Goal: Task Accomplishment & Management: Use online tool/utility

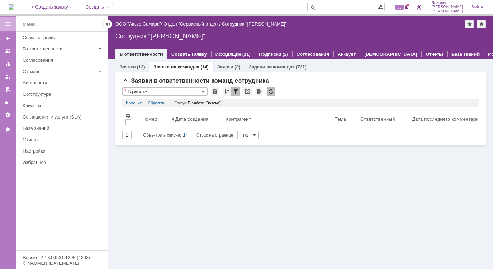
click at [28, 5] on div "На домашнюю + Создать заявку Создать 93 Лонская Лариса Вячеславовна Выйти" at bounding box center [246, 8] width 493 height 16
click at [14, 10] on img at bounding box center [12, 7] width 6 height 6
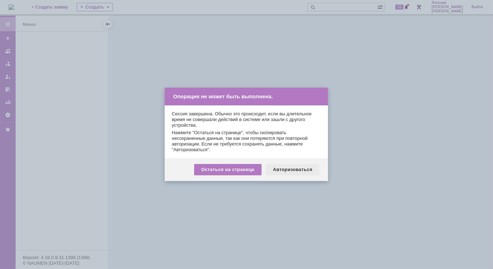
click at [297, 171] on div "Авторизоваться" at bounding box center [293, 169] width 54 height 11
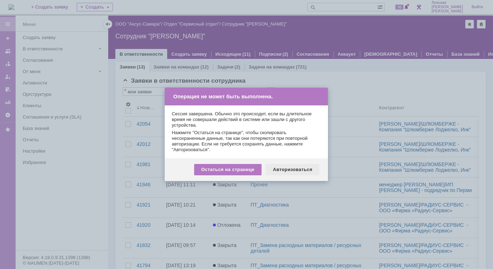
click at [282, 170] on div "Авторизоваться" at bounding box center [293, 169] width 54 height 11
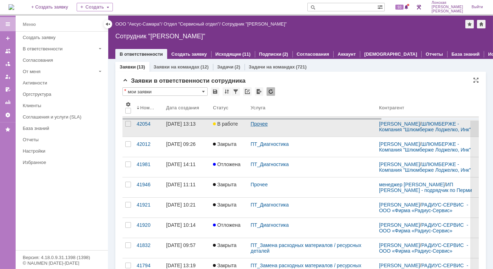
click at [257, 127] on link "Прочее" at bounding box center [258, 124] width 17 height 6
click at [146, 127] on div "42054" at bounding box center [149, 124] width 24 height 6
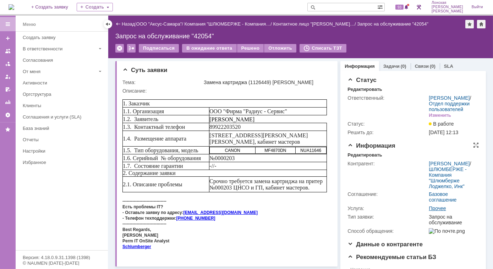
click at [439, 211] on link "Прочее" at bounding box center [436, 208] width 17 height 6
click at [354, 158] on div "Редактировать" at bounding box center [364, 155] width 34 height 6
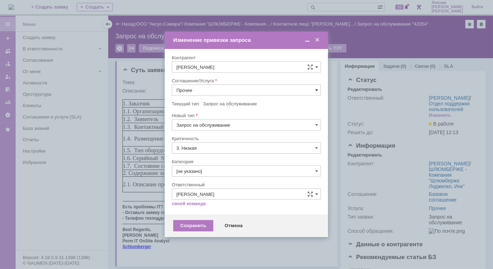
click at [317, 89] on span at bounding box center [316, 90] width 3 height 6
click at [242, 140] on span "ПТ_Замена расходных материалов / ресурсных деталей" at bounding box center [246, 143] width 140 height 6
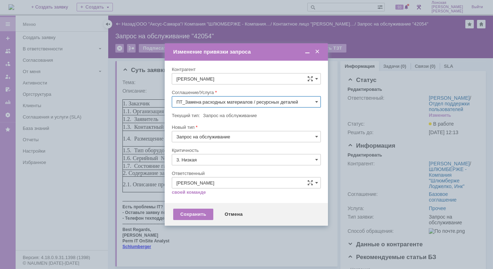
type input "ПТ_Замена расходных материалов / ресурсных деталей"
click at [317, 158] on span at bounding box center [316, 160] width 3 height 6
click at [318, 51] on span at bounding box center [317, 52] width 7 height 6
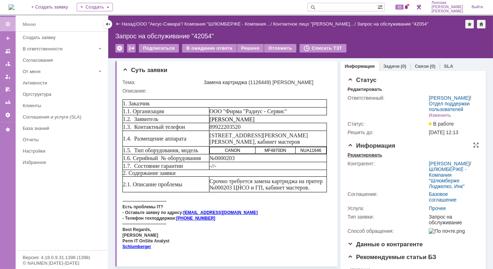
click at [356, 158] on div "Редактировать" at bounding box center [364, 155] width 34 height 6
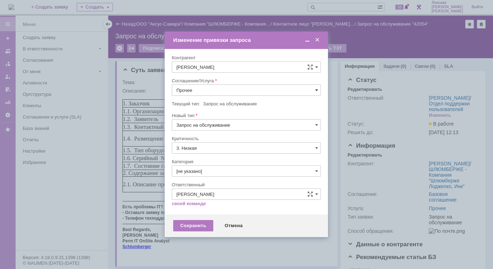
click at [317, 89] on span at bounding box center [316, 90] width 3 height 6
click at [235, 143] on span "ПТ_Замена расходных материалов / ресурсных деталей" at bounding box center [246, 143] width 140 height 6
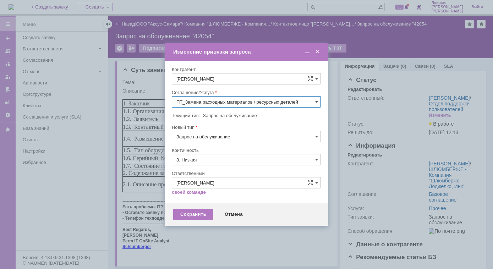
type input "ПТ_Замена расходных материалов / ресурсных деталей"
click at [192, 215] on div "Сохранить" at bounding box center [193, 214] width 40 height 11
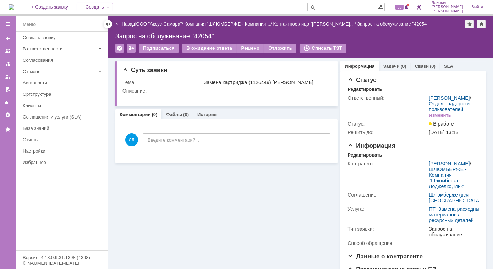
scroll to position [0, 0]
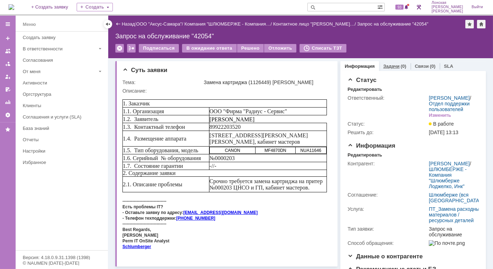
click at [391, 65] on link "Задачи" at bounding box center [391, 65] width 16 height 5
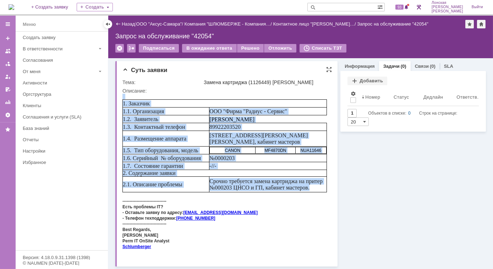
drag, startPoint x: 312, startPoint y: 190, endPoint x: 124, endPoint y: 77, distance: 220.0
click at [124, 93] on html "1. Заказчик 1.1. Организация ООО "Фирма "Радиус - Сервис" 1.2. Заявитель Ruslan…" at bounding box center [224, 173] width 204 height 161
copy body "1. Заказчик 1.1. Организация ООО "Фирма "Радиус - Сервис" 1.2. Заявитель Ruslan…"
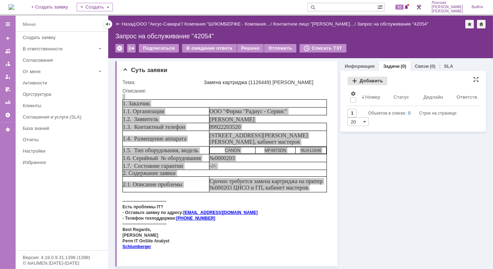
click at [354, 81] on div "Добавить" at bounding box center [367, 81] width 40 height 9
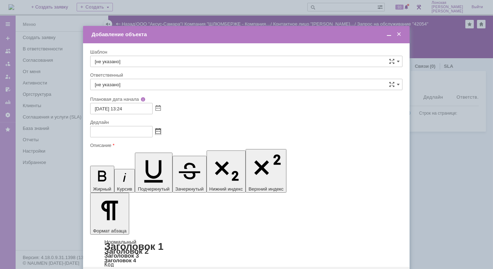
click at [157, 131] on span at bounding box center [157, 132] width 5 height 6
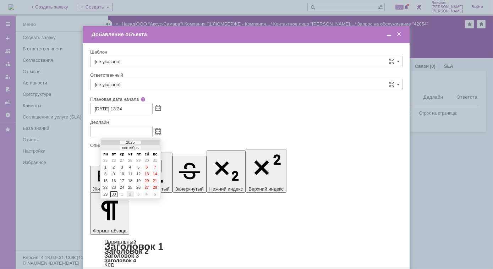
click at [129, 192] on div "2" at bounding box center [130, 194] width 7 height 6
type input "02.10.2025 13:24"
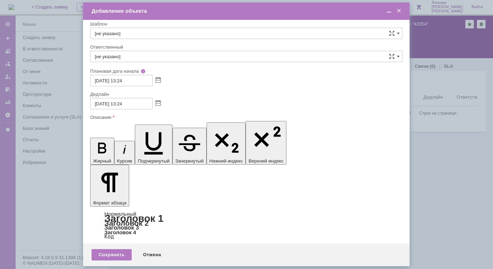
scroll to position [6, 0]
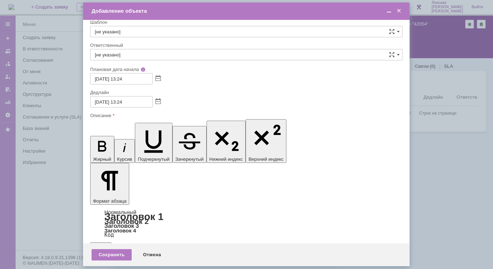
drag, startPoint x: 281, startPoint y: 2112, endPoint x: 235, endPoint y: 2106, distance: 45.7
drag, startPoint x: 98, startPoint y: 2018, endPoint x: 193, endPoint y: 2076, distance: 112.2
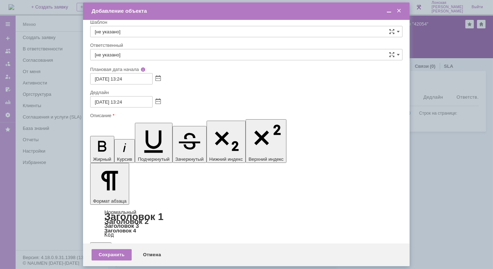
drag, startPoint x: 250, startPoint y: 2066, endPoint x: 225, endPoint y: 2057, distance: 26.8
drag, startPoint x: 247, startPoint y: 2064, endPoint x: 227, endPoint y: 2059, distance: 20.5
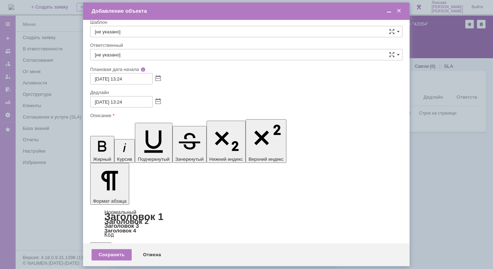
copy span "[STREET_ADDRESS][PERSON_NAME][PERSON_NAME], кабинет мастеров"
drag, startPoint x: 253, startPoint y: 2083, endPoint x: 135, endPoint y: 2086, distance: 118.1
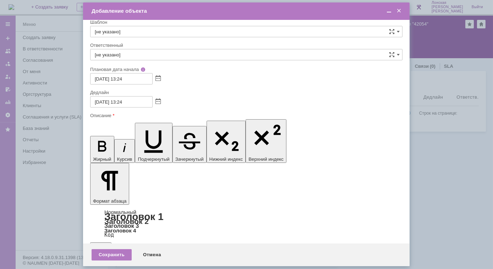
drag, startPoint x: 280, startPoint y: 2110, endPoint x: 282, endPoint y: 2116, distance: 5.9
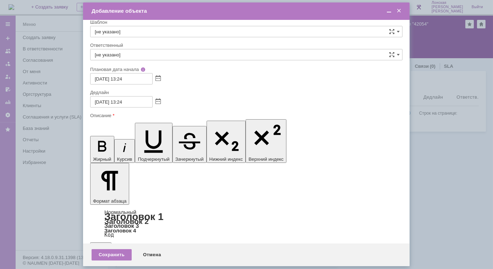
drag, startPoint x: 281, startPoint y: 2114, endPoint x: 227, endPoint y: 2106, distance: 53.9
drag, startPoint x: 286, startPoint y: 2113, endPoint x: 227, endPoint y: 2107, distance: 59.8
copy span "Срочно требуется замена картриджа на притер №000203 ЦНСО и ГП, кабинет мастеров."
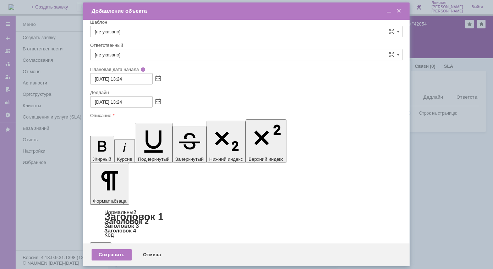
drag, startPoint x: 255, startPoint y: 2091, endPoint x: 226, endPoint y: 2090, distance: 29.4
drag, startPoint x: 254, startPoint y: 2089, endPoint x: 226, endPoint y: 2091, distance: 28.8
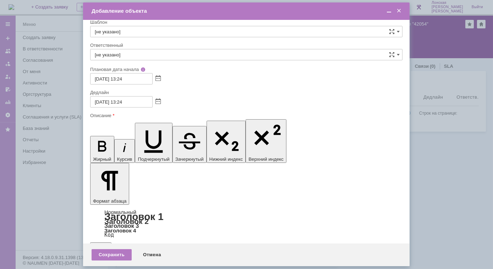
drag, startPoint x: 252, startPoint y: 2087, endPoint x: 228, endPoint y: 2088, distance: 24.5
copy span "№0000203"
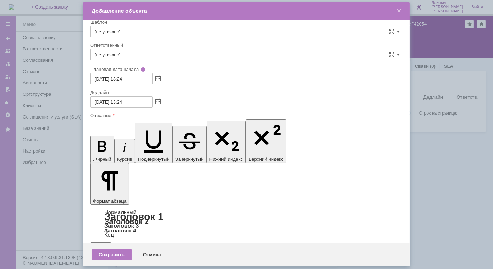
drag, startPoint x: 344, startPoint y: 2088, endPoint x: 239, endPoint y: 2091, distance: 104.7
copy tr "CANON MF4870DN NUA11646"
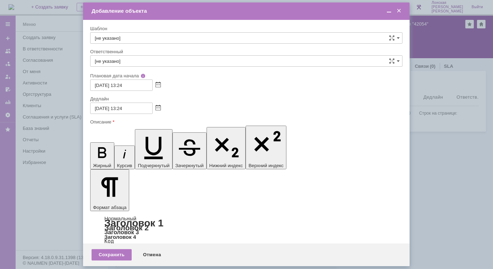
scroll to position [7, 0]
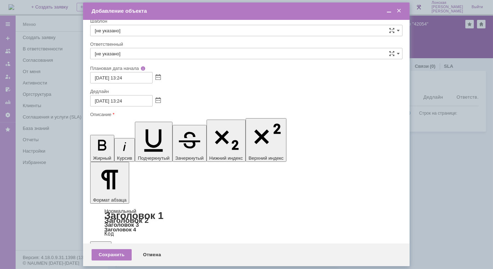
drag, startPoint x: 282, startPoint y: 2114, endPoint x: 220, endPoint y: 2110, distance: 62.1
drag, startPoint x: 282, startPoint y: 2111, endPoint x: 227, endPoint y: 2105, distance: 55.7
copy span "Срочно требуется замена картриджа на притер №000203 ЦНСО и ГП, кабинет мастеров."
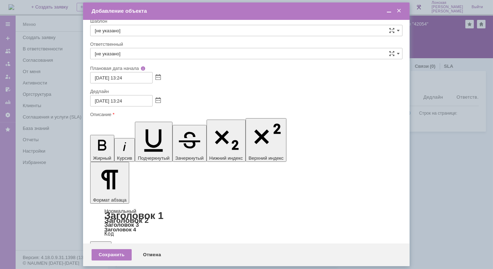
scroll to position [0, 0]
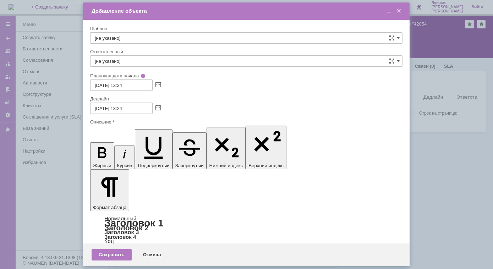
drag, startPoint x: 310, startPoint y: 2070, endPoint x: 225, endPoint y: 2069, distance: 84.4
drag, startPoint x: 303, startPoint y: 2068, endPoint x: 227, endPoint y: 2069, distance: 76.3
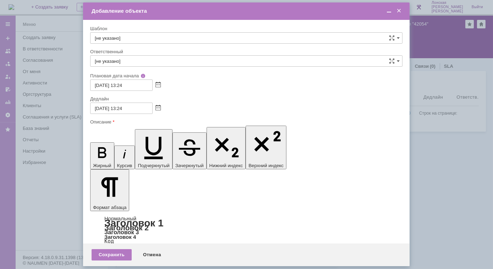
copy span "ООО "Фирма "Радиус - Сервис""
drag, startPoint x: 260, startPoint y: 2070, endPoint x: 228, endPoint y: 2067, distance: 32.1
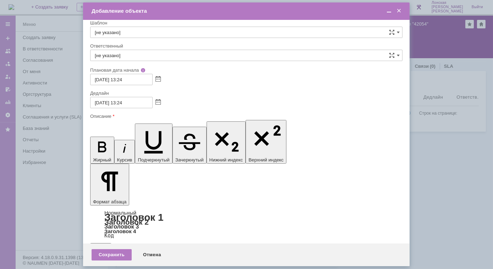
scroll to position [7, 0]
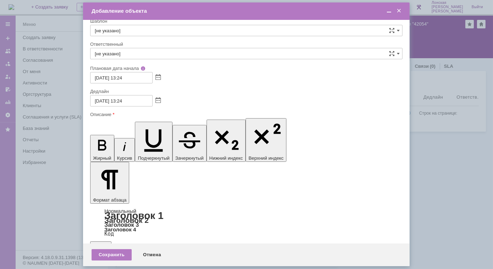
drag, startPoint x: 261, startPoint y: 2064, endPoint x: 226, endPoint y: 2064, distance: 34.8
copy span "89922203520"
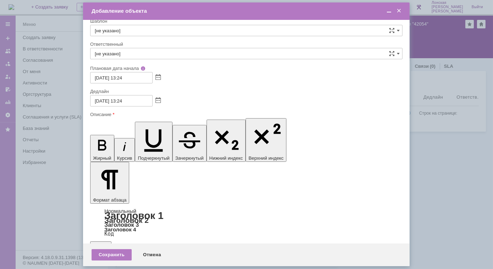
drag, startPoint x: 262, startPoint y: 2050, endPoint x: 216, endPoint y: 2049, distance: 46.5
click at [388, 14] on span at bounding box center [388, 11] width 7 height 6
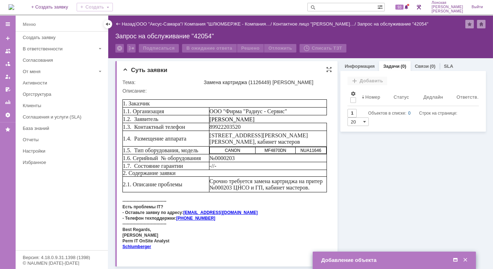
click at [234, 223] on div "-------------------------------" at bounding box center [224, 223] width 204 height 6
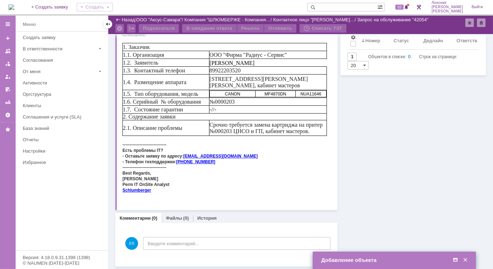
scroll to position [0, 0]
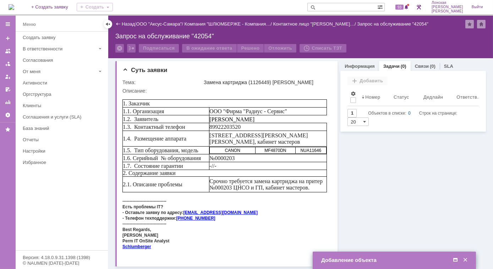
click at [379, 259] on div "Добавление объекта" at bounding box center [395, 260] width 148 height 6
click at [454, 260] on span at bounding box center [454, 260] width 7 height 6
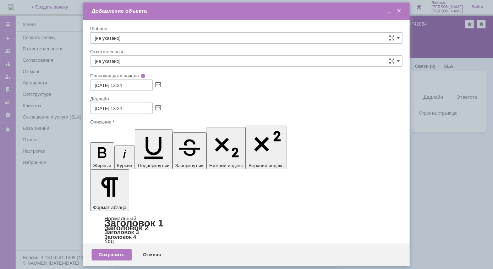
drag, startPoint x: 155, startPoint y: 2031, endPoint x: 125, endPoint y: 2031, distance: 30.1
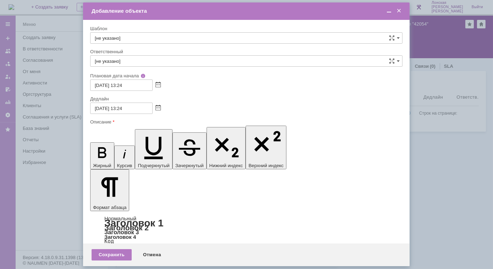
drag, startPoint x: 134, startPoint y: 2026, endPoint x: 95, endPoint y: 2023, distance: 39.1
drag, startPoint x: 106, startPoint y: 2026, endPoint x: 281, endPoint y: 2025, distance: 174.5
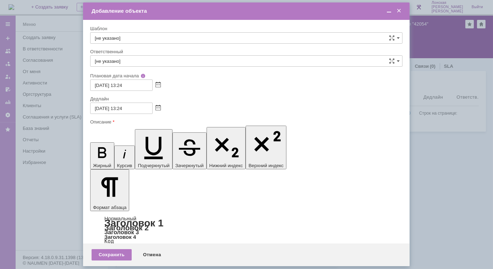
drag, startPoint x: 161, startPoint y: 2059, endPoint x: 94, endPoint y: 2058, distance: 67.4
drag, startPoint x: 180, startPoint y: 2042, endPoint x: 135, endPoint y: 2039, distance: 44.4
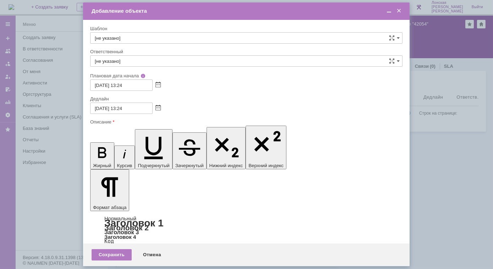
drag, startPoint x: 182, startPoint y: 2029, endPoint x: 95, endPoint y: 2032, distance: 86.9
drag, startPoint x: 135, startPoint y: 2023, endPoint x: 87, endPoint y: 2024, distance: 48.2
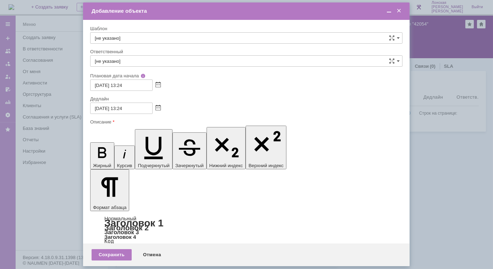
drag, startPoint x: 156, startPoint y: 2060, endPoint x: 183, endPoint y: 2186, distance: 129.4
click at [93, 143] on icon "button" at bounding box center [102, 152] width 18 height 18
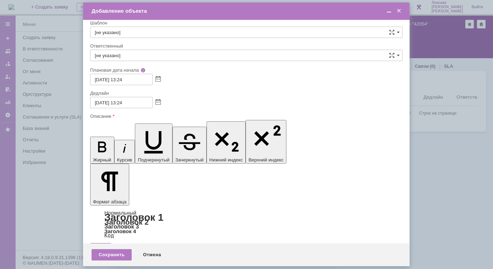
scroll to position [7, 0]
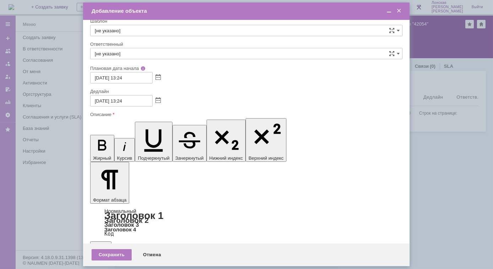
drag, startPoint x: 281, startPoint y: 2074, endPoint x: 308, endPoint y: 2074, distance: 26.6
drag, startPoint x: 131, startPoint y: 2051, endPoint x: 95, endPoint y: 2051, distance: 35.5
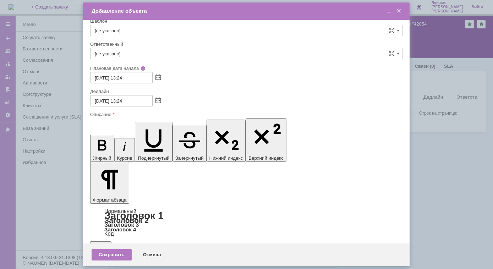
scroll to position [52, 2]
drag, startPoint x: 204, startPoint y: 2052, endPoint x: 97, endPoint y: 2052, distance: 106.7
drag, startPoint x: 32, startPoint y: 37, endPoint x: 433, endPoint y: 96, distance: 405.4
click at [433, 96] on div at bounding box center [246, 134] width 493 height 269
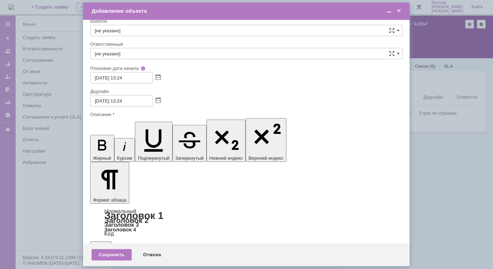
drag, startPoint x: 118, startPoint y: 2044, endPoint x: 126, endPoint y: 2044, distance: 8.5
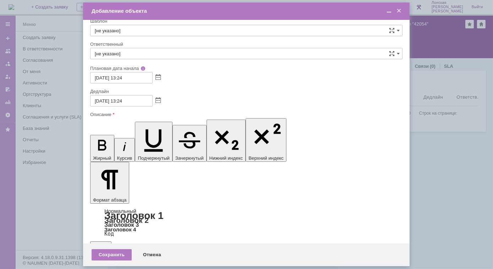
drag, startPoint x: 262, startPoint y: 2070, endPoint x: 260, endPoint y: 2060, distance: 9.9
drag, startPoint x: 98, startPoint y: 2057, endPoint x: 343, endPoint y: 2057, distance: 244.7
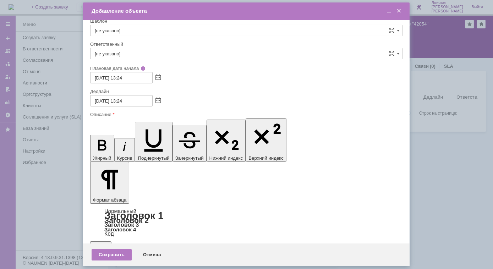
drag, startPoint x: 206, startPoint y: 2051, endPoint x: 96, endPoint y: 2052, distance: 110.3
drag, startPoint x: 103, startPoint y: 2051, endPoint x: 97, endPoint y: 2052, distance: 6.5
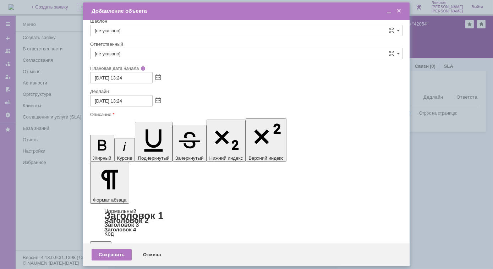
drag, startPoint x: 131, startPoint y: 2019, endPoint x: 91, endPoint y: 2016, distance: 39.8
copy div "Добрый день."
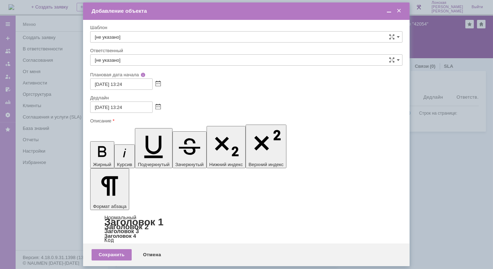
scroll to position [0, 0]
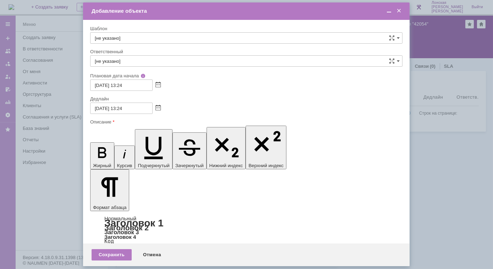
drag, startPoint x: 142, startPoint y: 2066, endPoint x: 122, endPoint y: 2063, distance: 19.9
drag, startPoint x: 221, startPoint y: 2070, endPoint x: 184, endPoint y: 2160, distance: 97.8
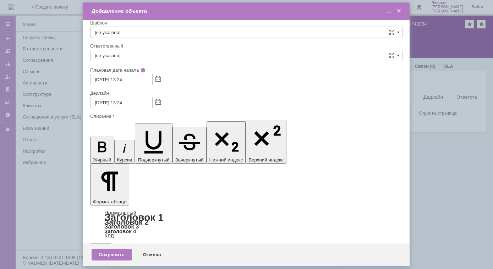
scroll to position [7, 0]
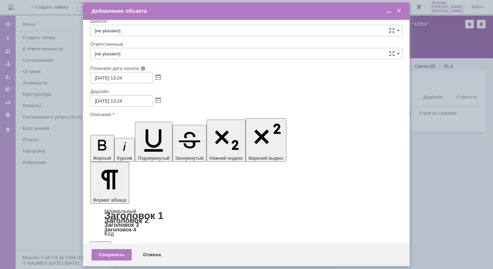
scroll to position [0, 0]
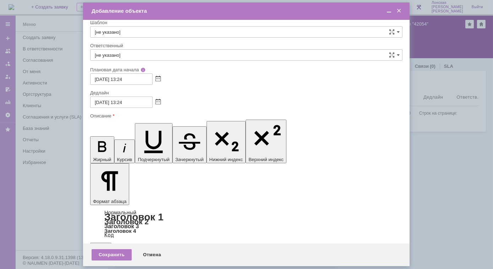
drag, startPoint x: 96, startPoint y: 2021, endPoint x: 351, endPoint y: 2115, distance: 271.8
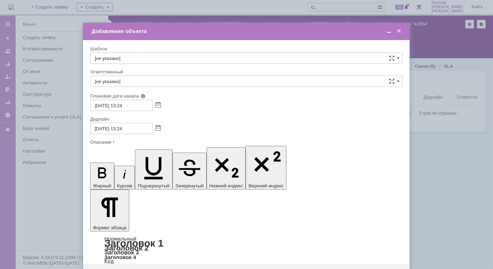
click at [129, 189] on button "Формат абзаца" at bounding box center [109, 210] width 39 height 42
drag, startPoint x: 139, startPoint y: 2046, endPoint x: 89, endPoint y: 2048, distance: 50.8
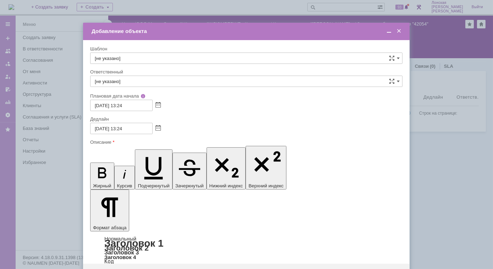
click at [129, 189] on button "Формат абзаца" at bounding box center [109, 210] width 39 height 42
click at [139, 249] on link "Заголовок 3" at bounding box center [121, 252] width 34 height 6
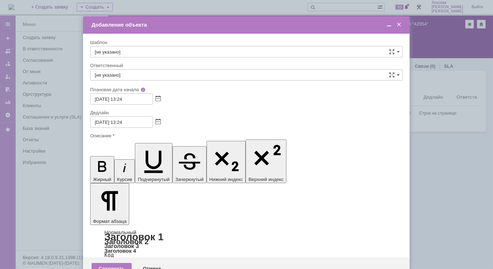
drag, startPoint x: 152, startPoint y: 2045, endPoint x: 95, endPoint y: 2039, distance: 58.2
click at [98, 161] on icon "button" at bounding box center [102, 166] width 8 height 11
click at [94, 157] on icon "button" at bounding box center [102, 166] width 18 height 18
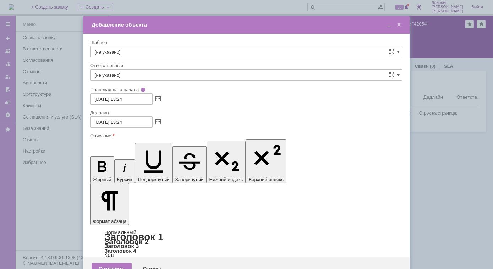
click at [129, 183] on button "Формат абзаца" at bounding box center [109, 204] width 39 height 42
click at [136, 229] on link "Нормальный" at bounding box center [120, 232] width 32 height 6
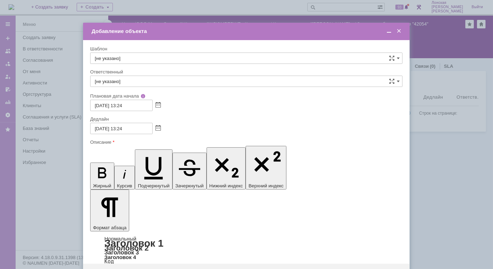
drag, startPoint x: 99, startPoint y: 2064, endPoint x: 285, endPoint y: 2064, distance: 186.5
copy span "[STREET_ADDRESS][PERSON_NAME][PERSON_NAME], кабинет мастеров"
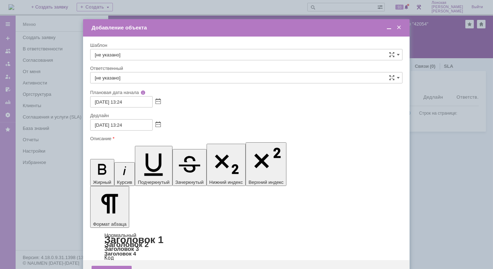
drag, startPoint x: 280, startPoint y: 2061, endPoint x: 184, endPoint y: 2213, distance: 179.5
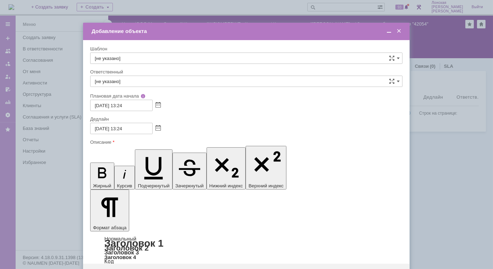
click at [398, 82] on span at bounding box center [397, 81] width 3 height 6
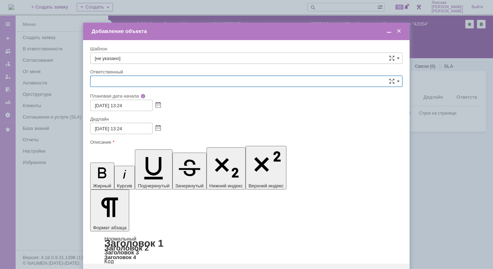
click at [150, 82] on input "text" at bounding box center [246, 81] width 312 height 11
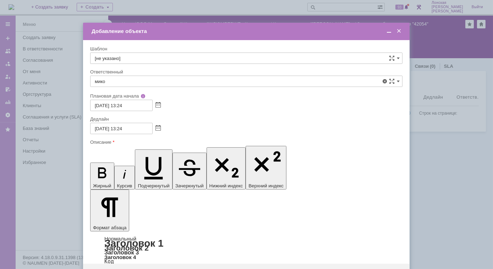
click at [138, 131] on span "менеджер [PERSON_NAME]" at bounding box center [246, 133] width 303 height 6
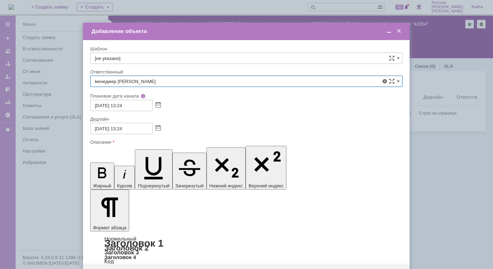
type input "менеджер [PERSON_NAME]"
click at [98, 130] on input "02.10.2025 13:24" at bounding box center [121, 128] width 62 height 11
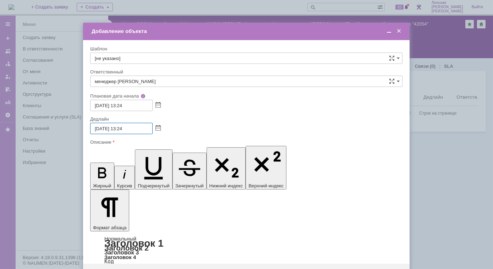
click at [388, 32] on span at bounding box center [388, 31] width 7 height 6
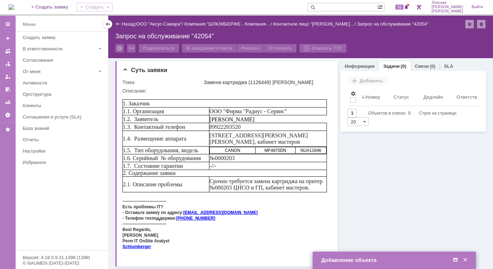
click at [283, 34] on div "Запрос на обслуживание "42054"" at bounding box center [300, 36] width 370 height 7
click at [382, 259] on div "Добавление объекта" at bounding box center [395, 260] width 148 height 6
click at [455, 261] on span at bounding box center [454, 260] width 7 height 6
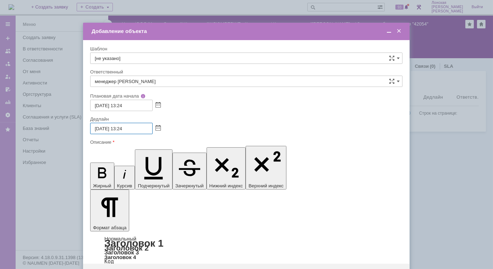
click at [122, 130] on input "01.10.2025 13:24" at bounding box center [121, 128] width 62 height 11
type input "[DATE] 12:00"
click at [399, 61] on span at bounding box center [397, 58] width 3 height 6
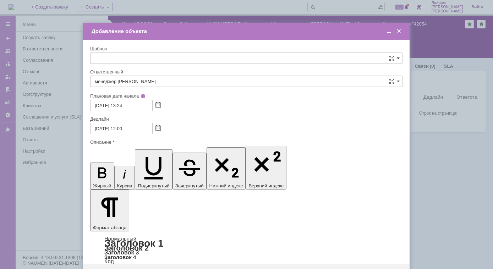
click at [399, 61] on span at bounding box center [397, 58] width 3 height 6
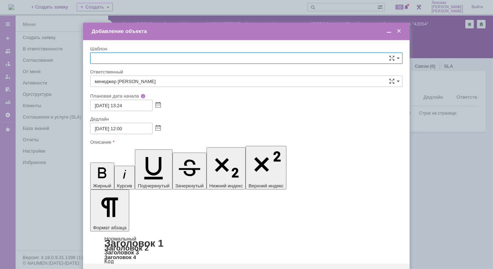
click at [399, 58] on input "text" at bounding box center [246, 57] width 312 height 11
click at [437, 137] on div at bounding box center [246, 134] width 493 height 269
type input "[не указано]"
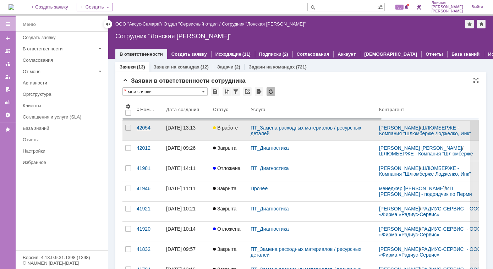
click at [139, 127] on div "42054" at bounding box center [149, 128] width 24 height 6
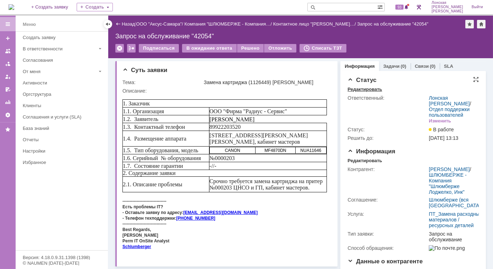
click at [357, 89] on div "Редактировать" at bounding box center [364, 90] width 34 height 6
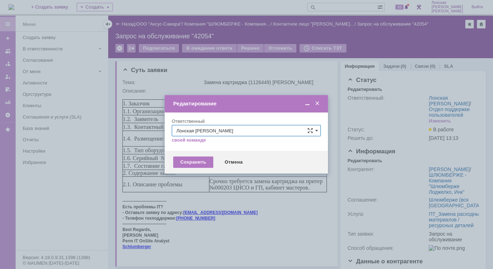
click at [319, 104] on span at bounding box center [317, 103] width 7 height 6
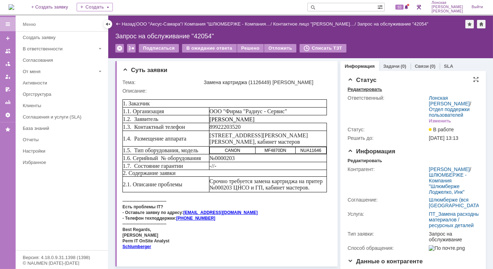
click at [359, 89] on div "Редактировать" at bounding box center [364, 90] width 34 height 6
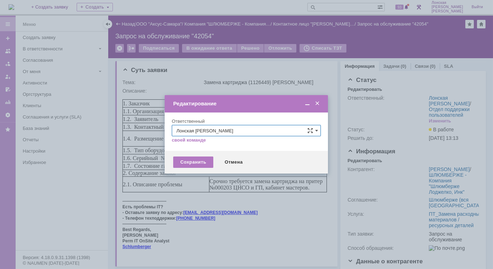
click at [320, 105] on span at bounding box center [317, 103] width 7 height 6
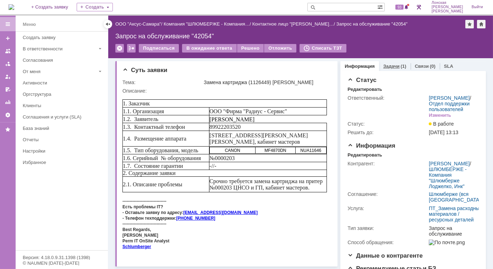
click at [392, 67] on link "Задачи" at bounding box center [391, 65] width 16 height 5
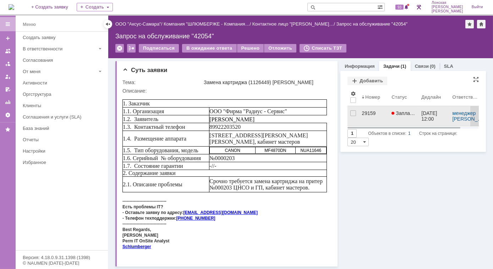
click at [364, 112] on div "29159" at bounding box center [373, 113] width 24 height 6
